Goal: Communication & Community: Ask a question

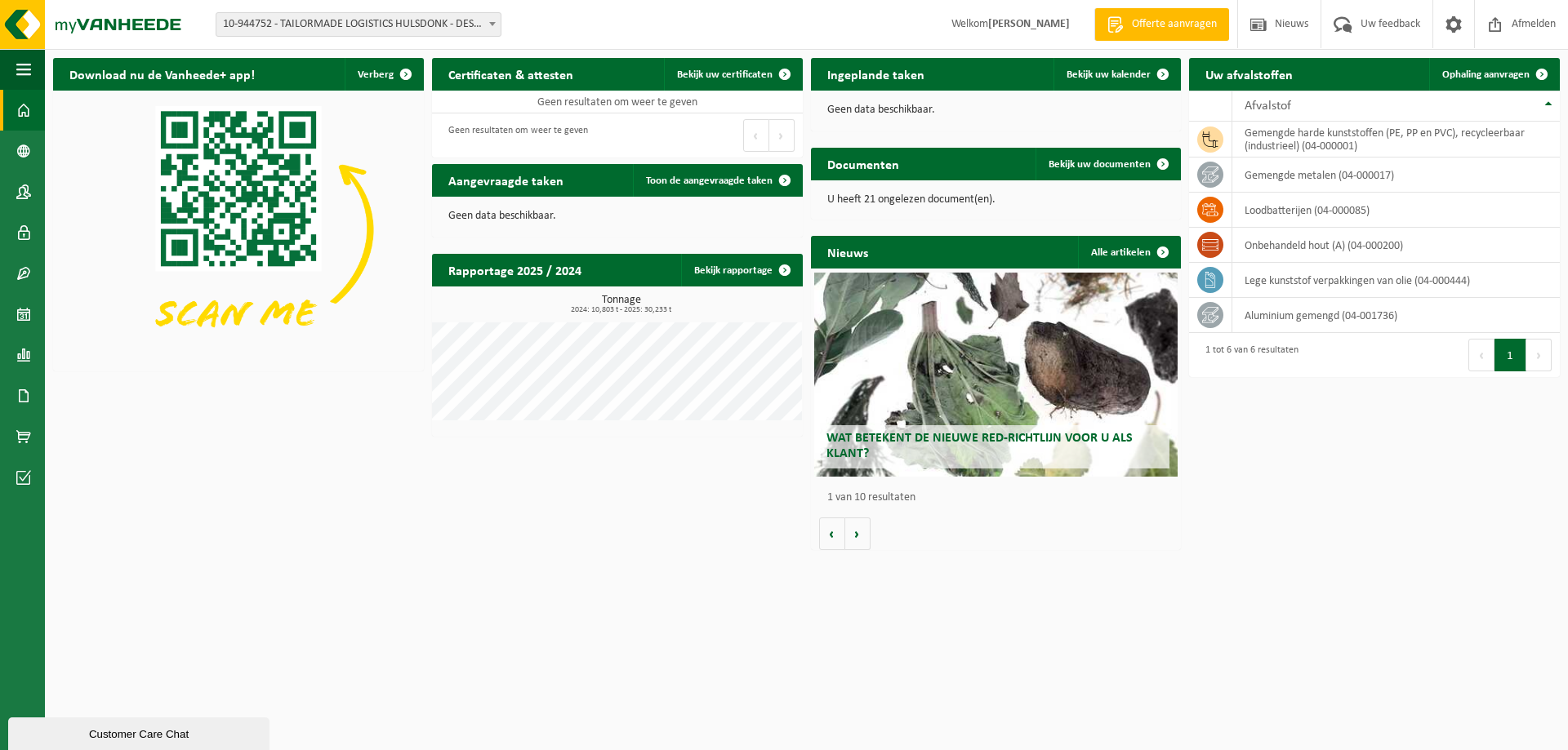
drag, startPoint x: 77, startPoint y: 739, endPoint x: 203, endPoint y: 1112, distance: 393.7
click at [77, 739] on div "Customer Care Chat" at bounding box center [139, 734] width 237 height 12
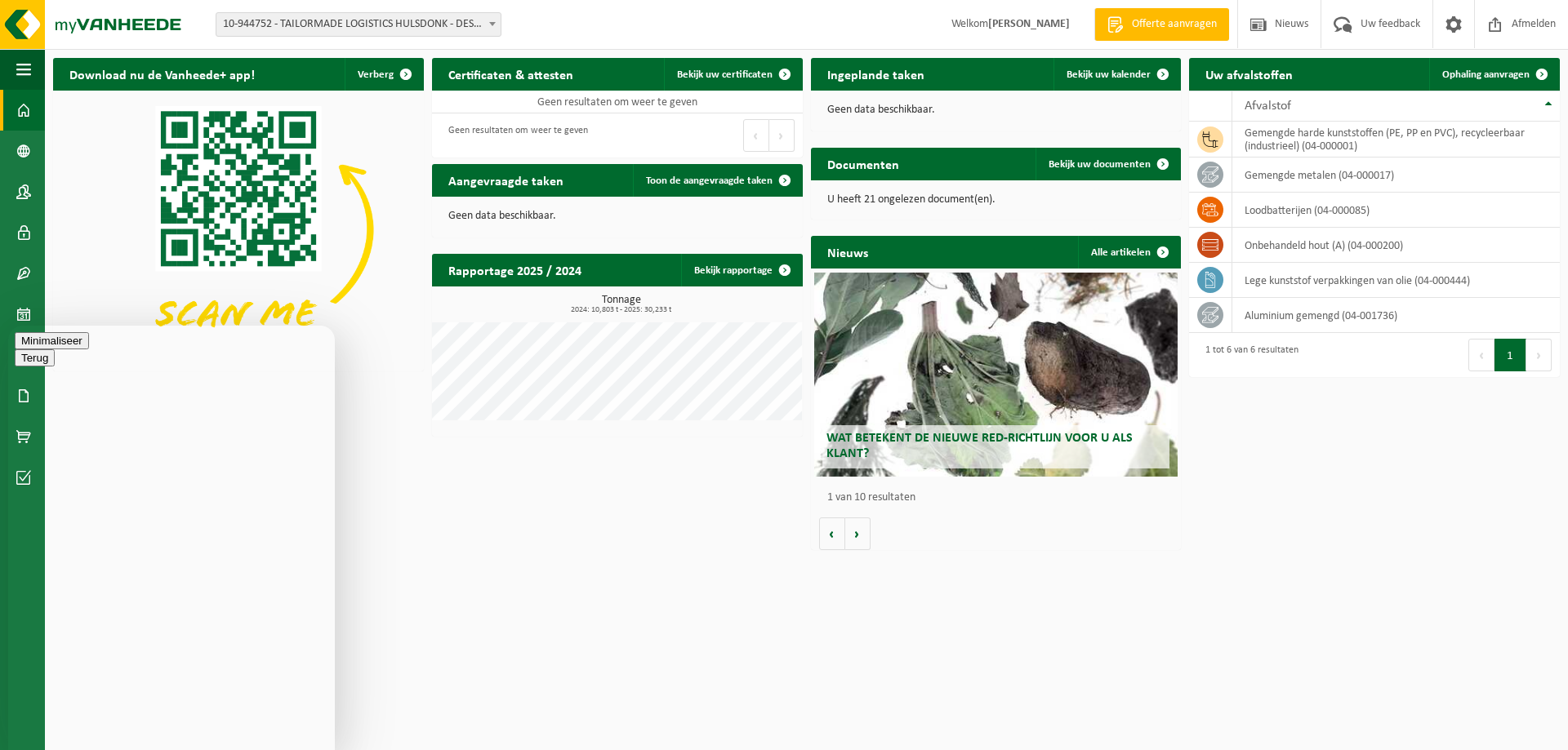
type textarea "hallo, een tijdje geleden heb ik een extra 30m3 container gevraagd voor bij tml…"
type textarea "is container voor papier en karton alvast bedankt"
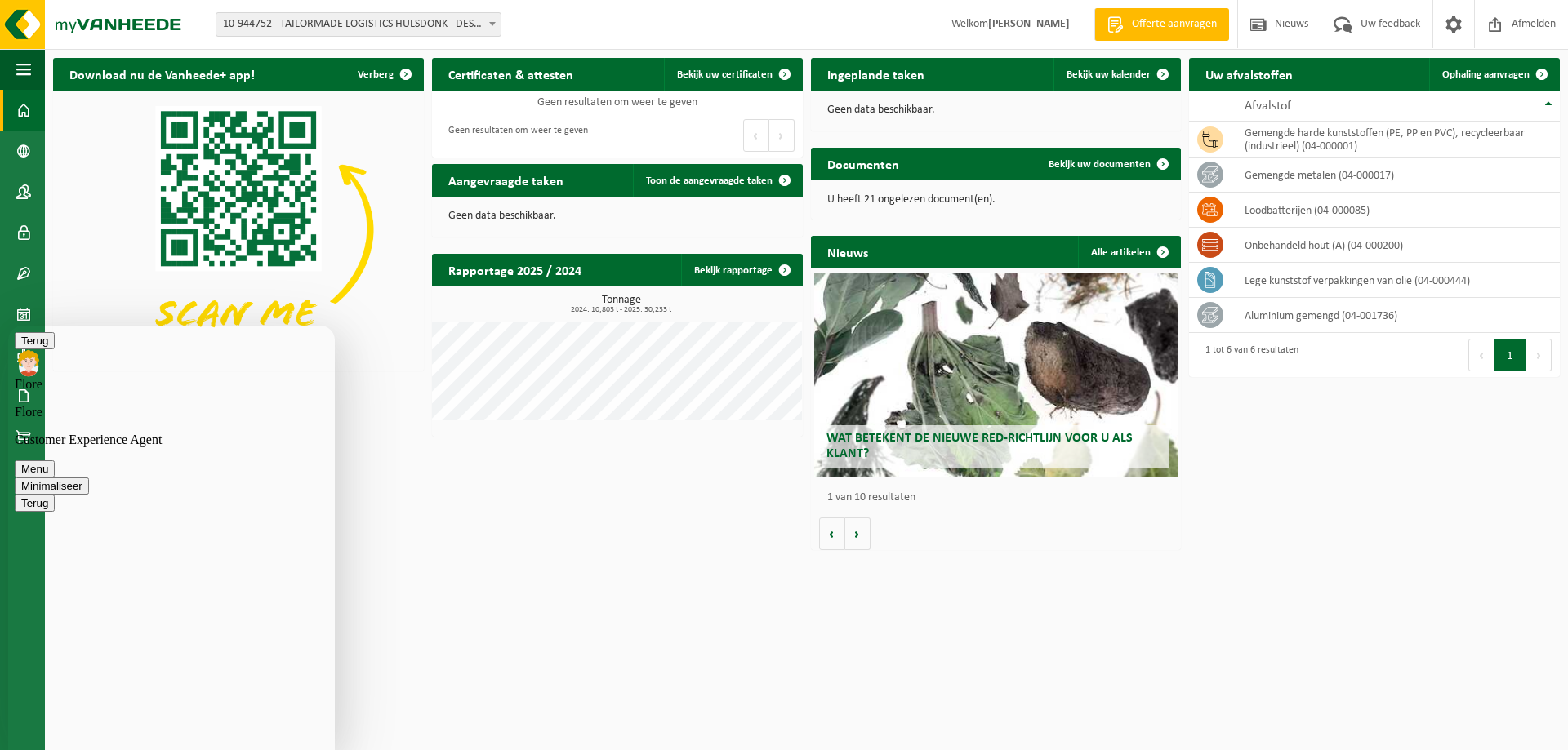
scroll to position [31, 0]
click at [89, 477] on button "Minimaliseer" at bounding box center [51, 486] width 74 height 17
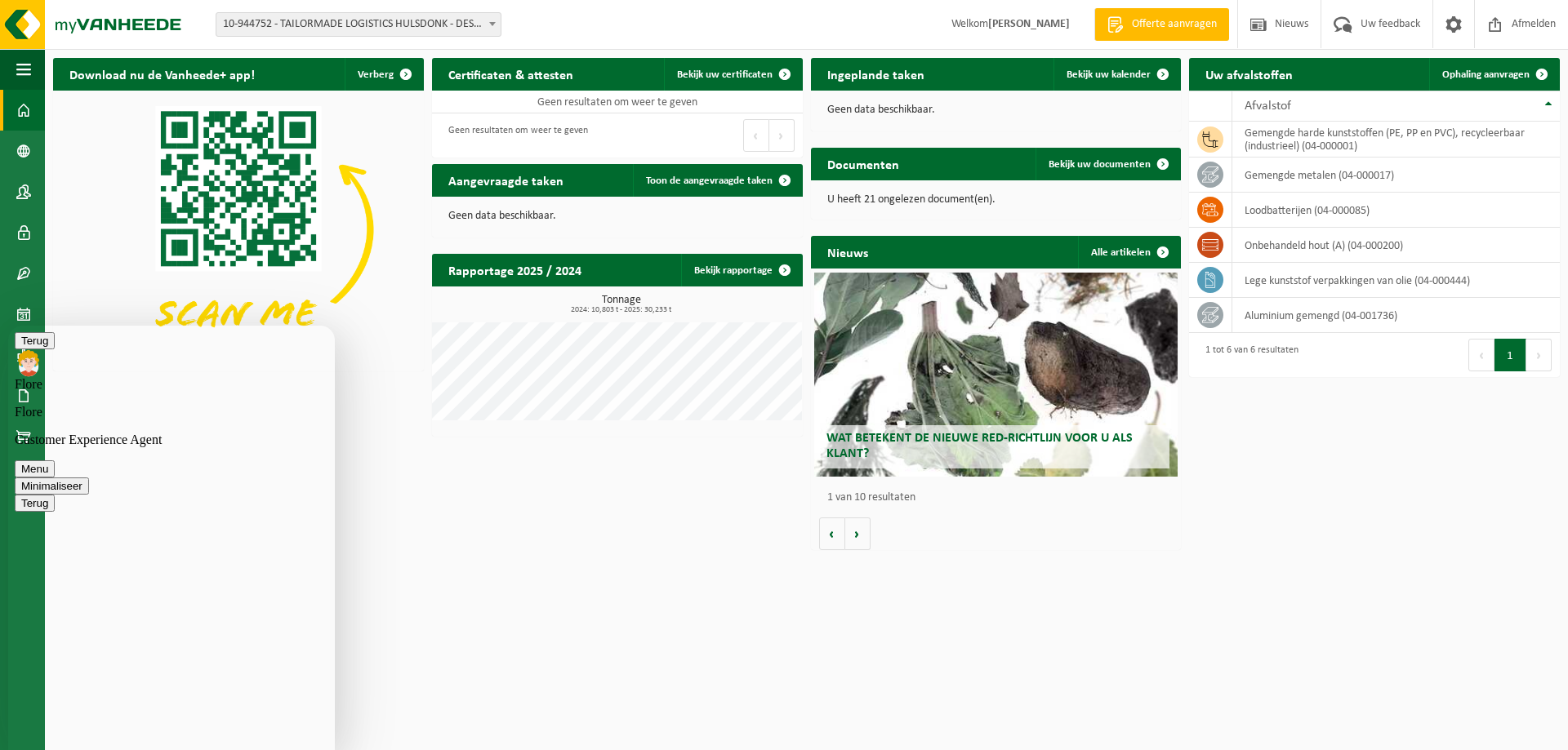
scroll to position [290, 0]
type textarea "deze mag geplaatst worden"
